Goal: Transaction & Acquisition: Download file/media

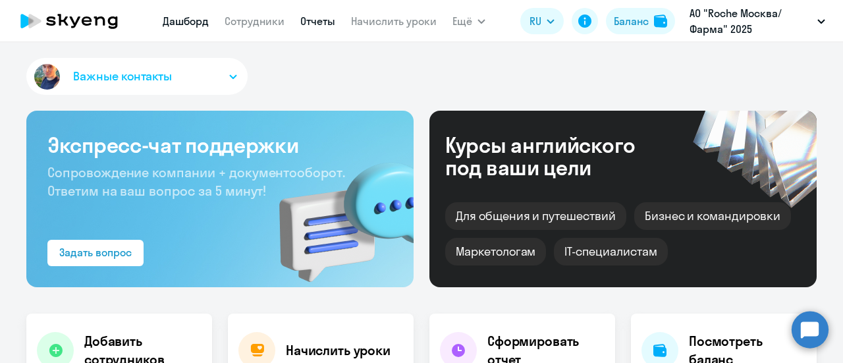
click at [323, 20] on link "Отчеты" at bounding box center [317, 20] width 35 height 13
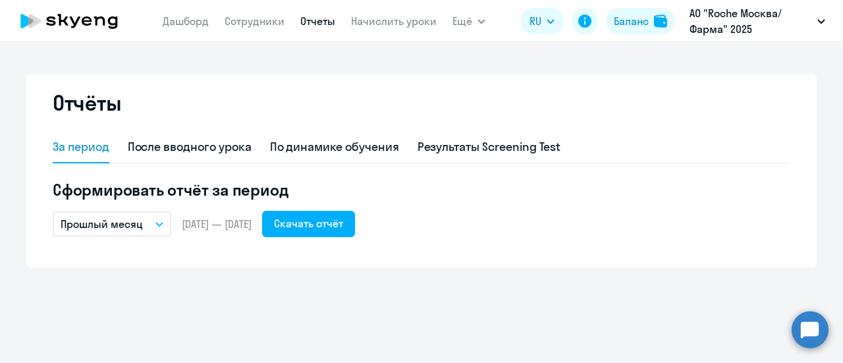
click at [155, 233] on button "Прошлый месяц" at bounding box center [112, 223] width 119 height 25
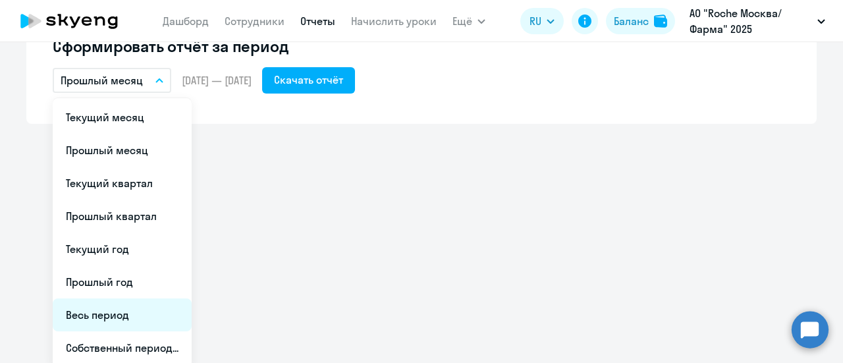
scroll to position [148, 0]
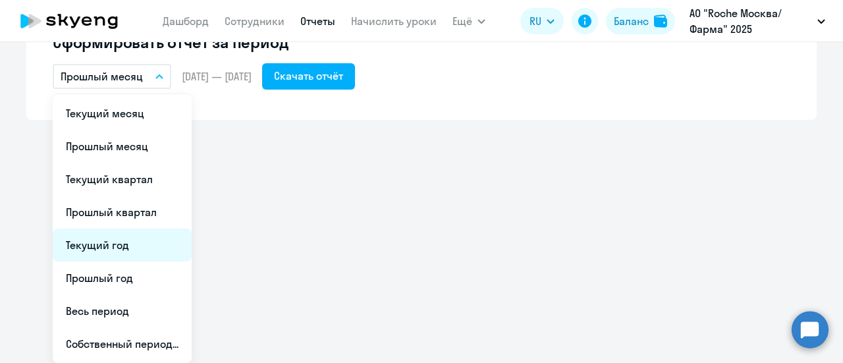
click at [119, 246] on li "Текущий год" at bounding box center [122, 245] width 139 height 33
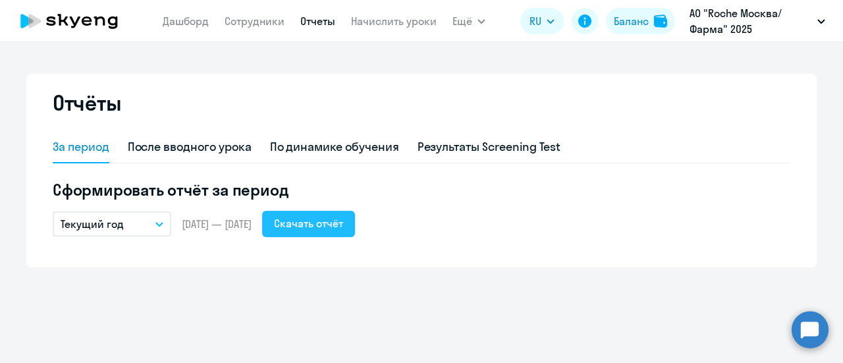
click at [343, 227] on div "Скачать отчёт" at bounding box center [308, 223] width 69 height 16
